Goal: Information Seeking & Learning: Learn about a topic

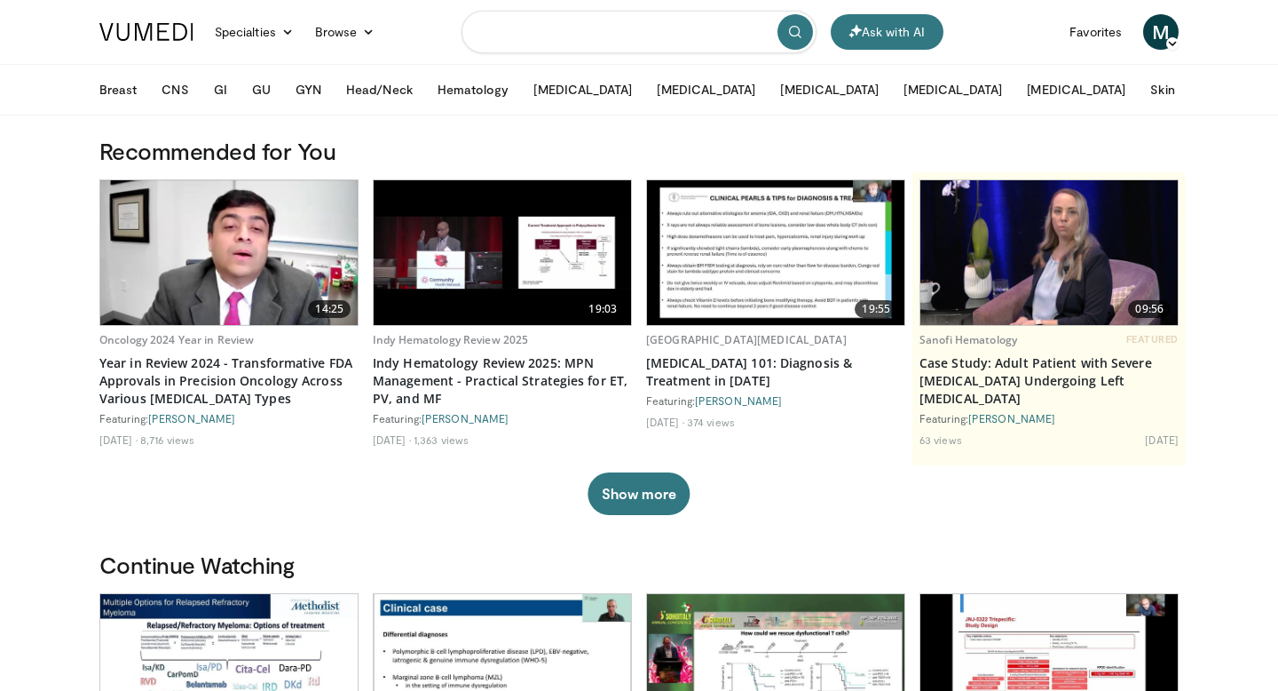
click at [535, 24] on input "Search topics, interventions" at bounding box center [639, 32] width 355 height 43
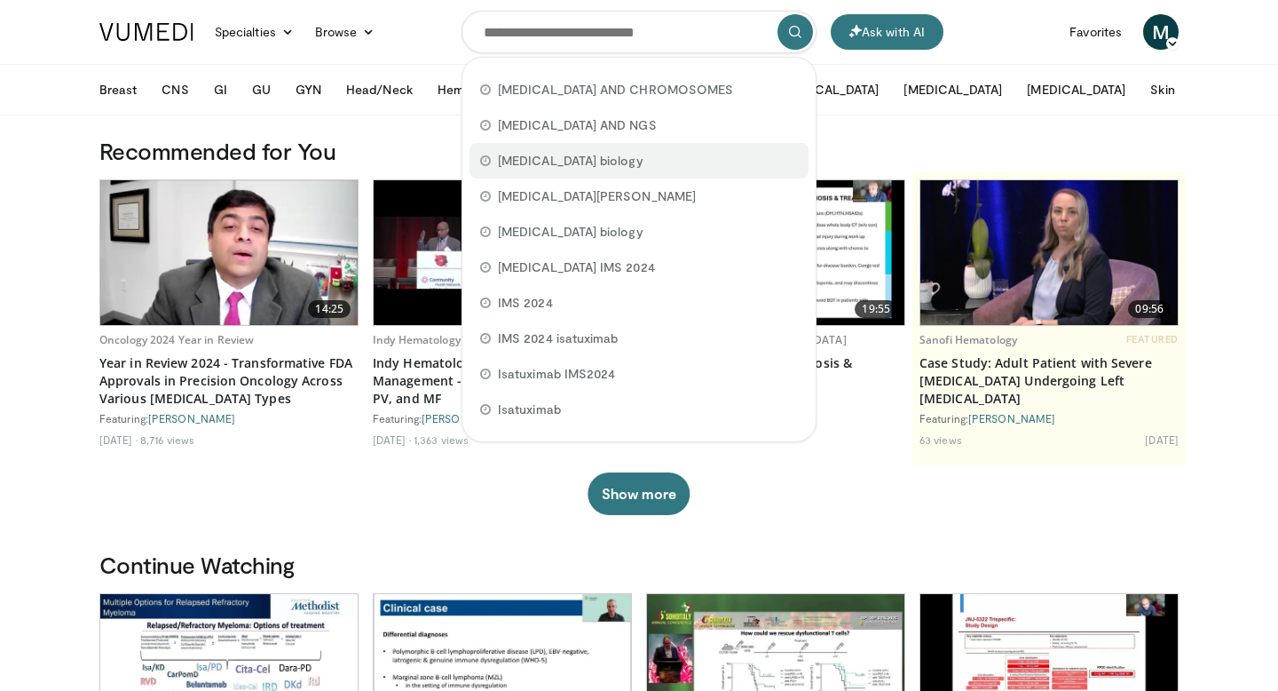
click at [532, 152] on span "myeloma biology" at bounding box center [571, 161] width 146 height 18
type input "**********"
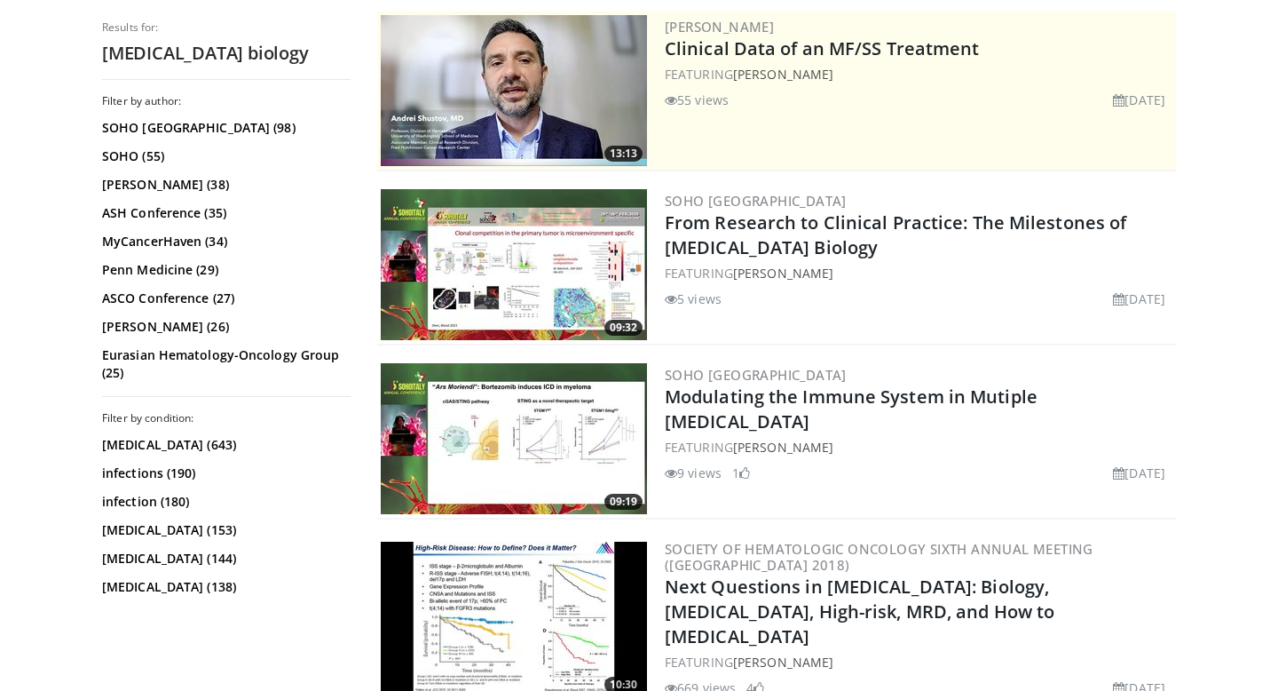
scroll to position [363, 0]
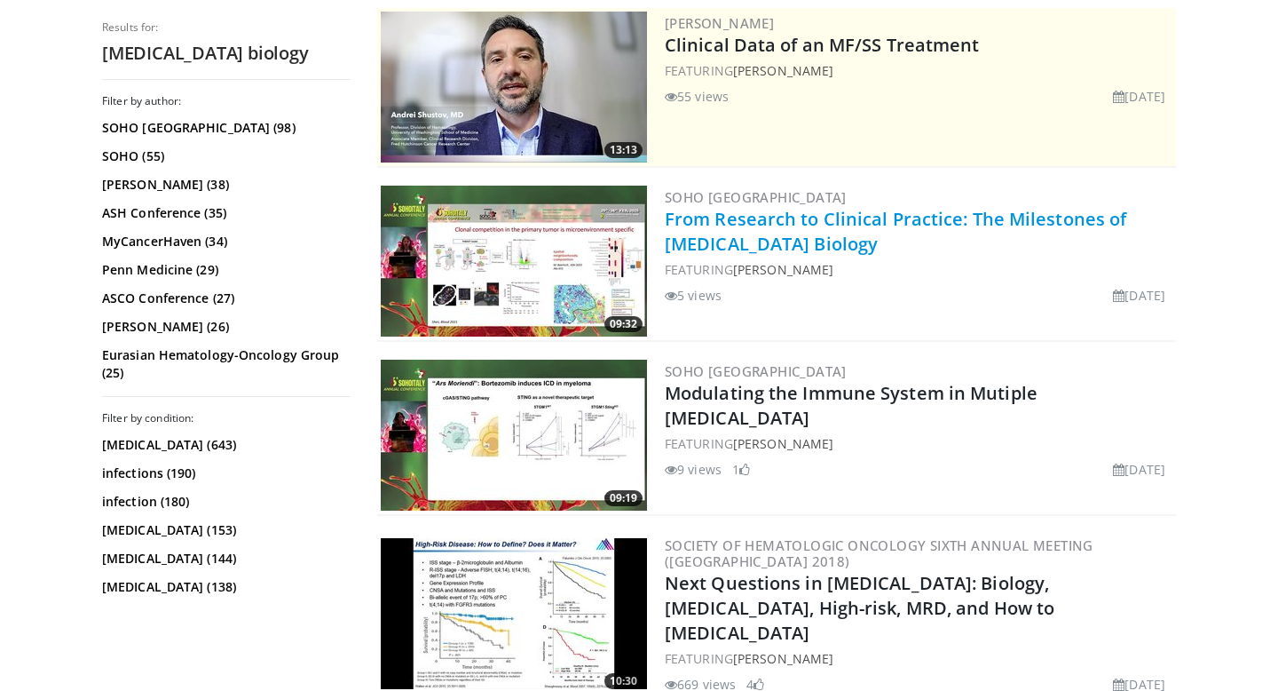
click at [930, 216] on link "From Research to Clinical Practice: The Milestones of Myeloma Biology" at bounding box center [896, 231] width 462 height 49
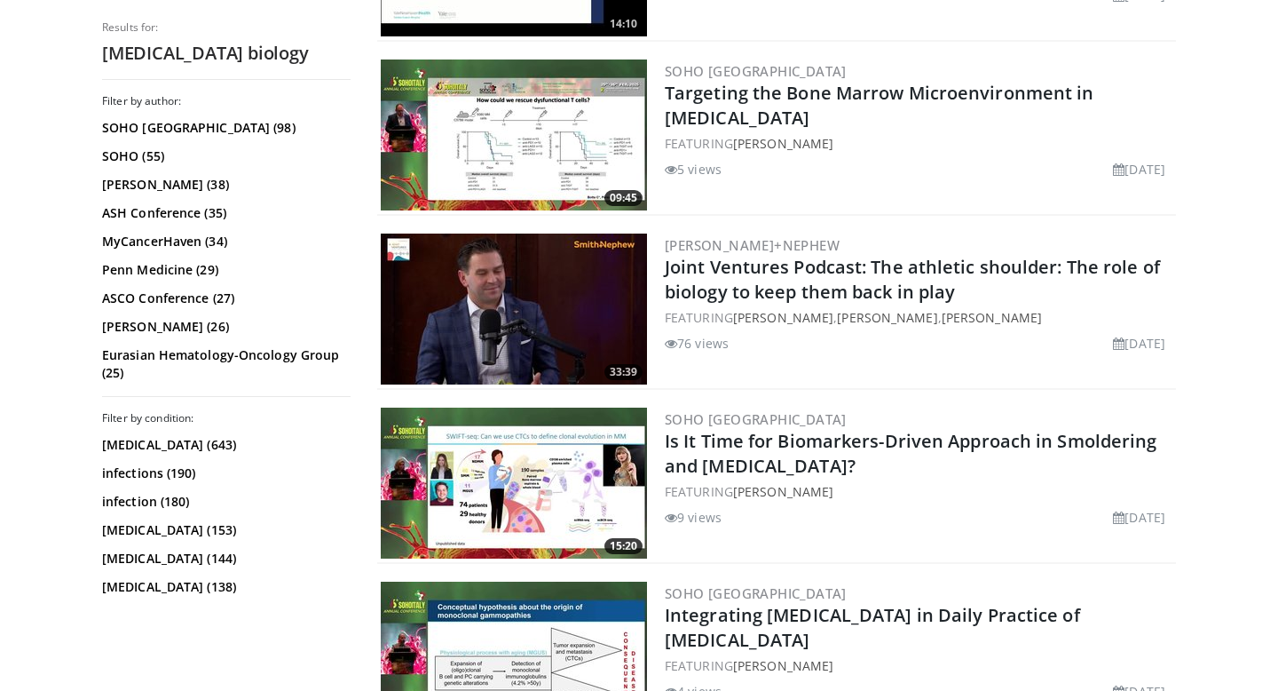
scroll to position [4024, 0]
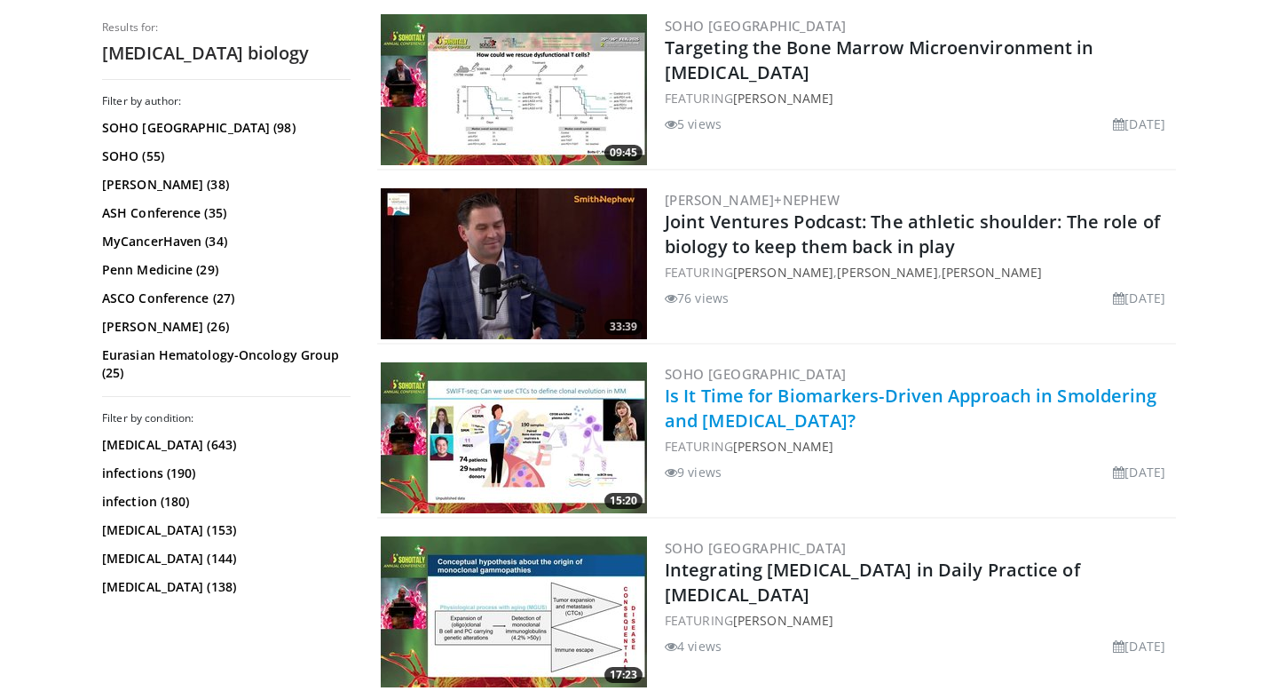
click at [752, 384] on link "Is It Time for Biomarkers-Driven Approach in Smoldering and [MEDICAL_DATA]?" at bounding box center [911, 408] width 493 height 49
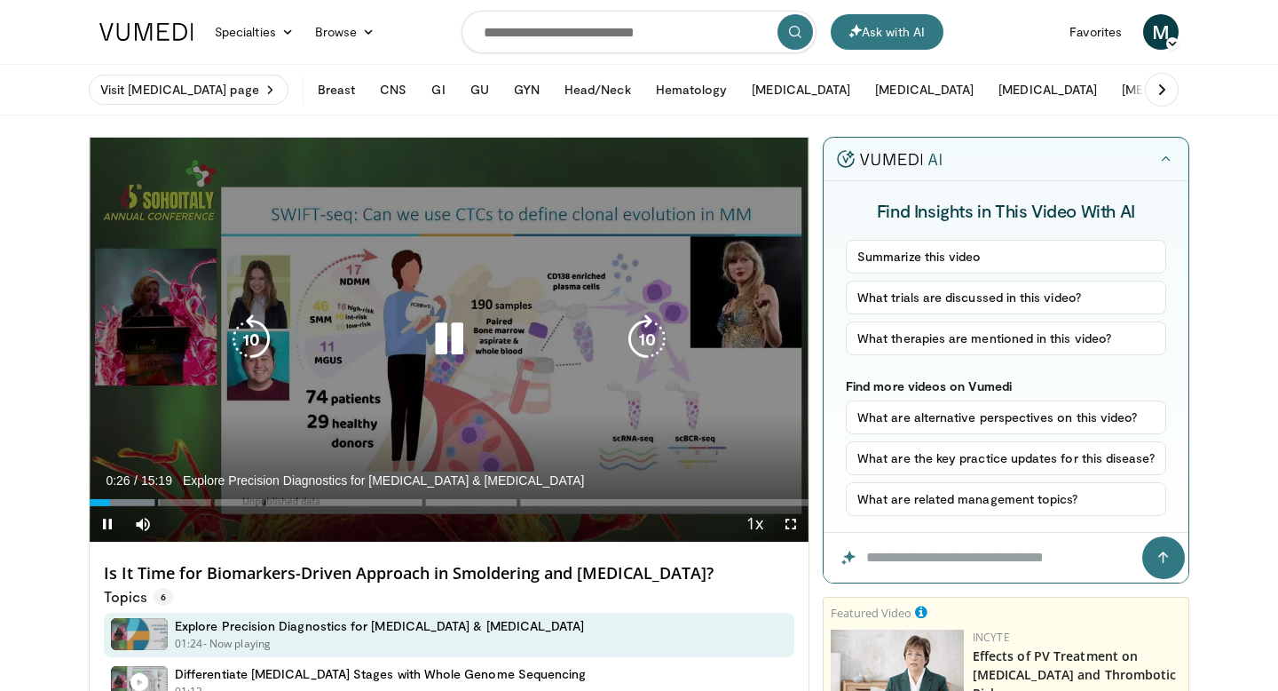
click at [618, 331] on div "Video Player" at bounding box center [448, 339] width 431 height 36
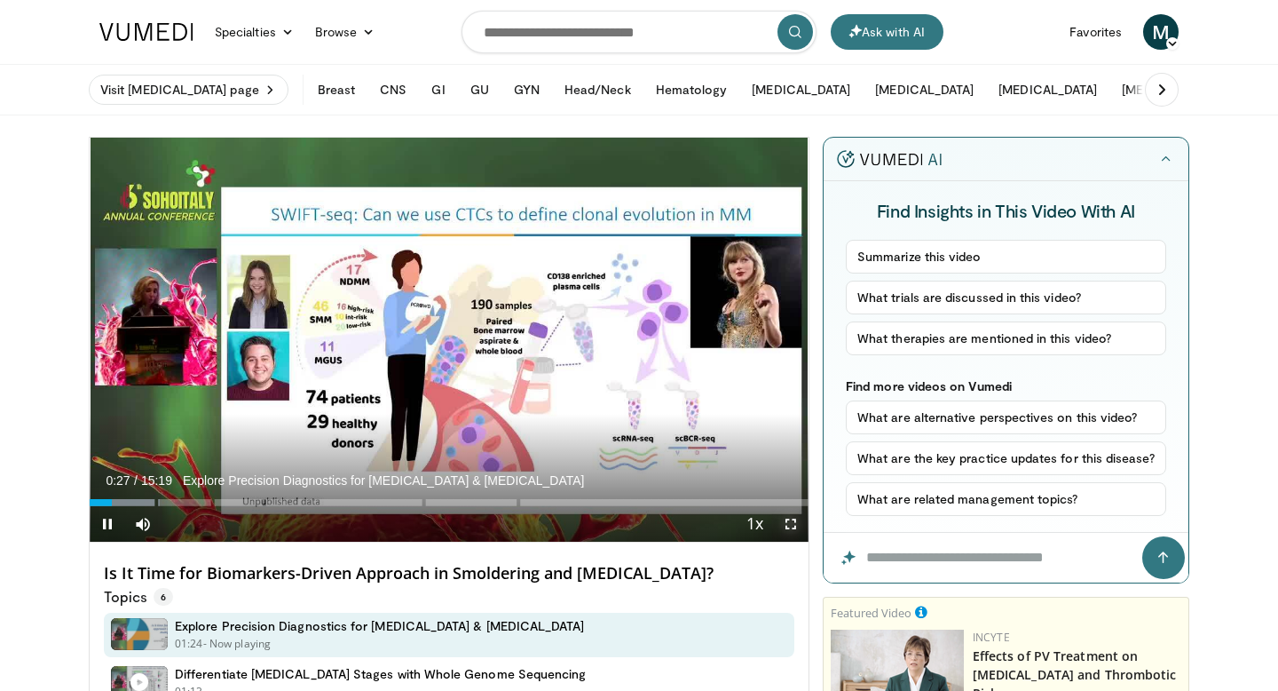
click at [793, 525] on span "Video Player" at bounding box center [791, 524] width 36 height 36
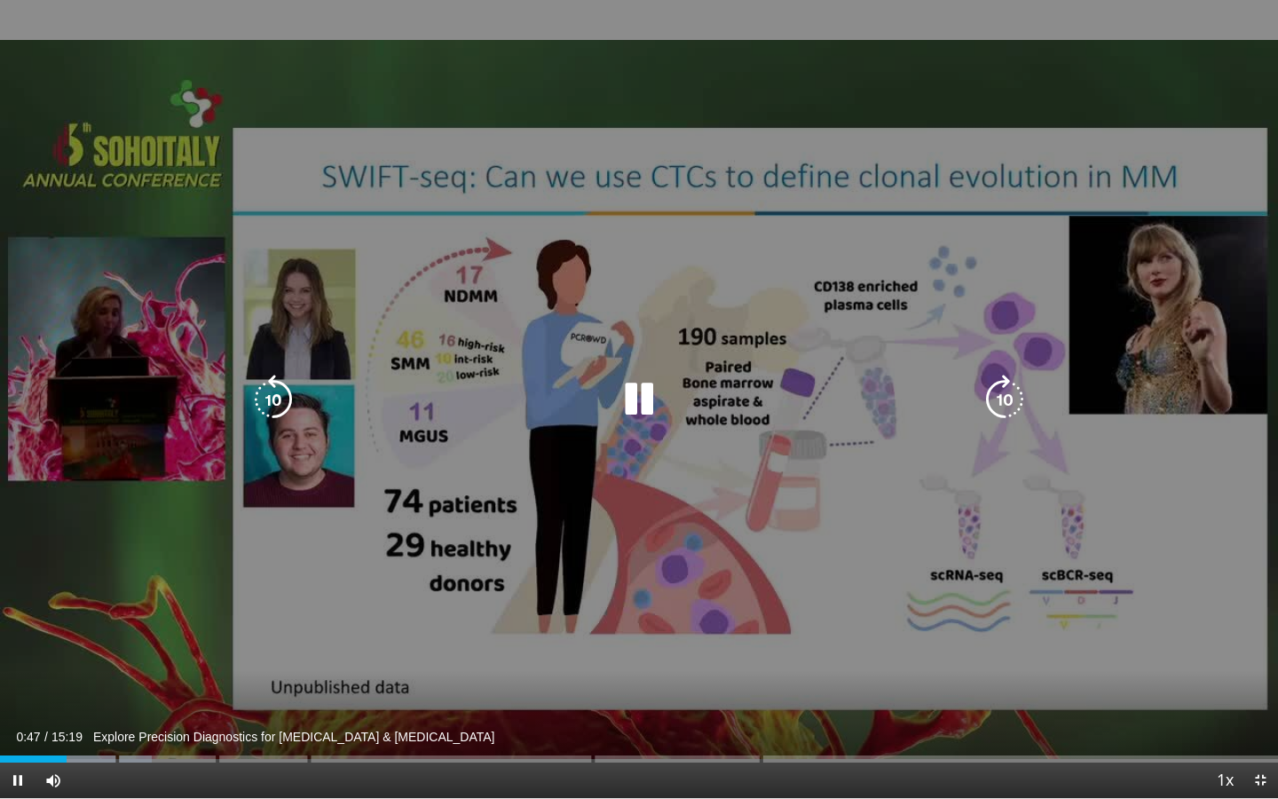
click at [630, 403] on icon "Video Player" at bounding box center [639, 400] width 50 height 50
